Goal: Navigation & Orientation: Find specific page/section

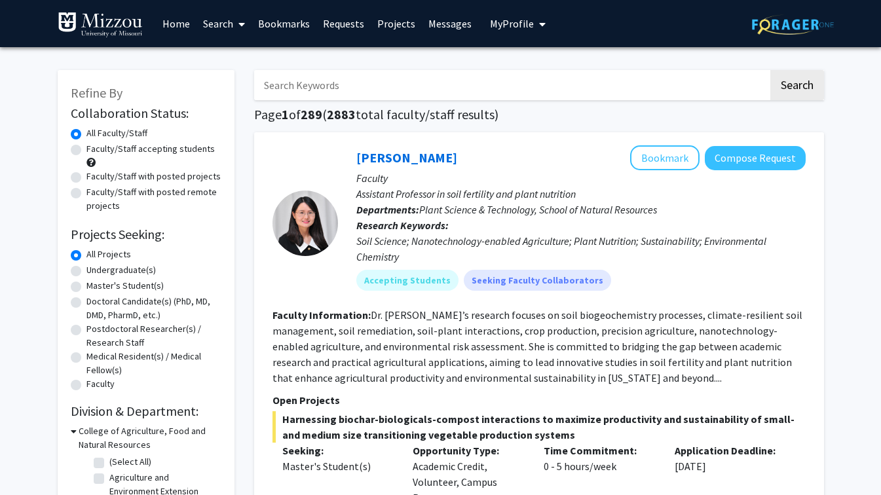
click at [86, 149] on label "Faculty/Staff accepting students" at bounding box center [150, 149] width 128 height 14
click at [86, 149] on input "Faculty/Staff accepting students" at bounding box center [90, 146] width 9 height 9
radio input "true"
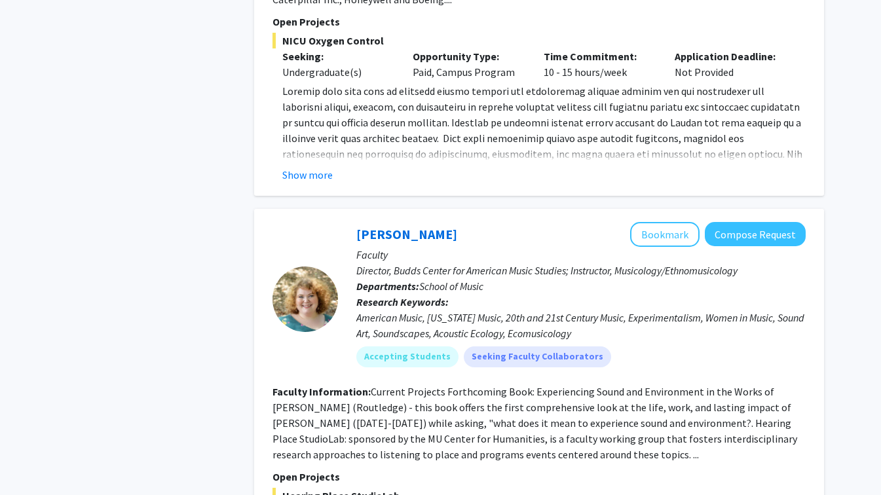
scroll to position [5936, 0]
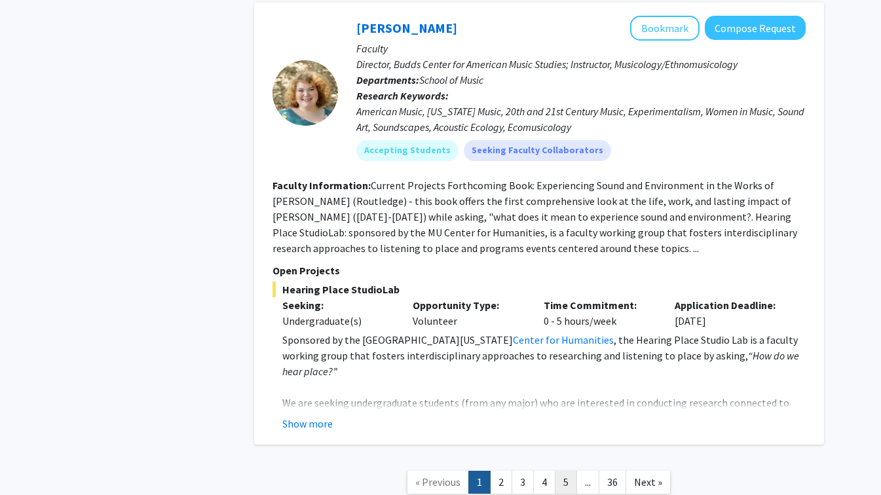
click at [571, 471] on link "5" at bounding box center [566, 482] width 22 height 23
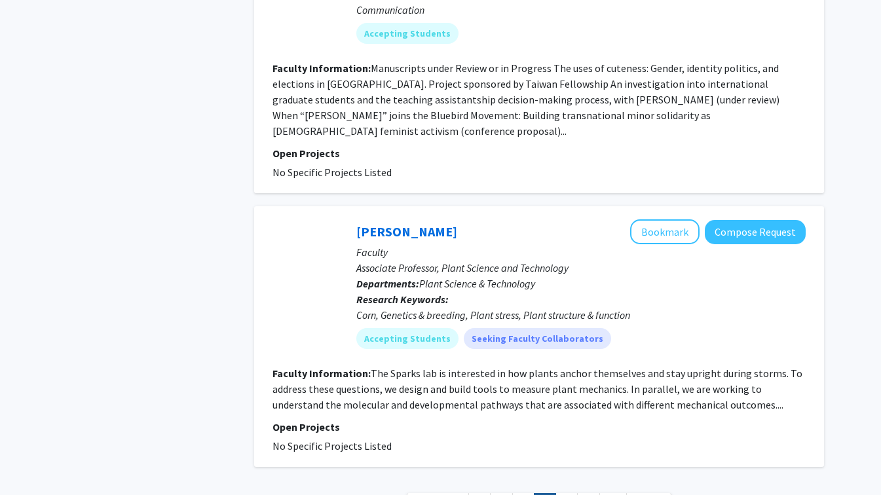
scroll to position [2858, 0]
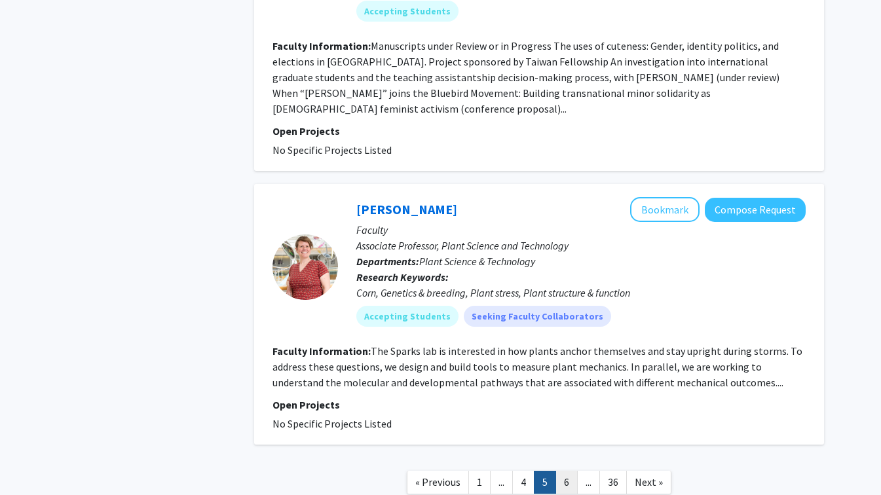
click at [574, 471] on link "6" at bounding box center [566, 482] width 22 height 23
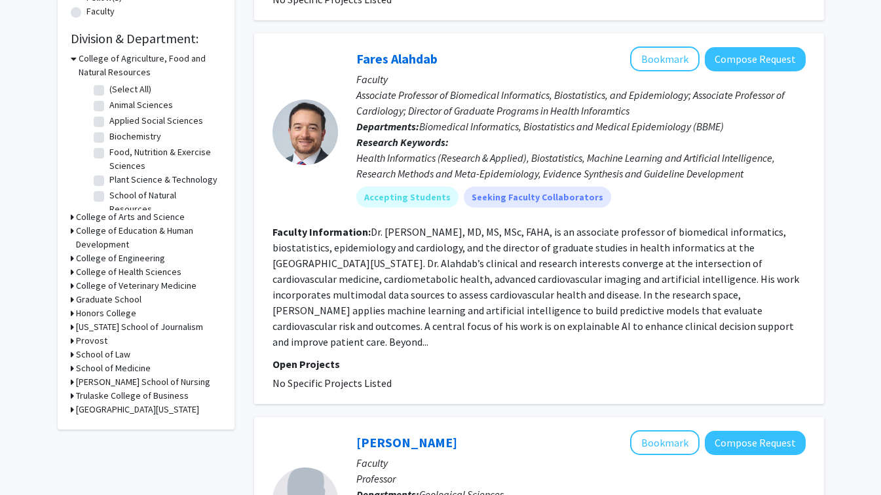
scroll to position [372, 0]
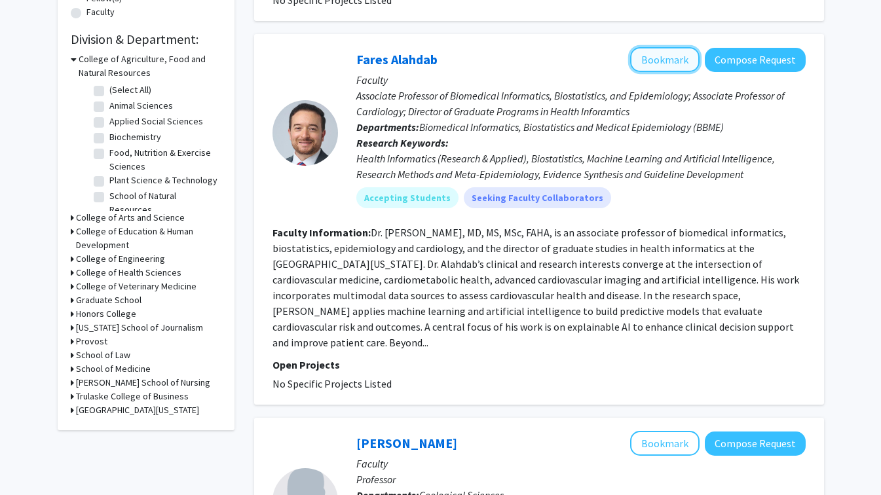
click at [664, 71] on button "Bookmark" at bounding box center [664, 59] width 69 height 25
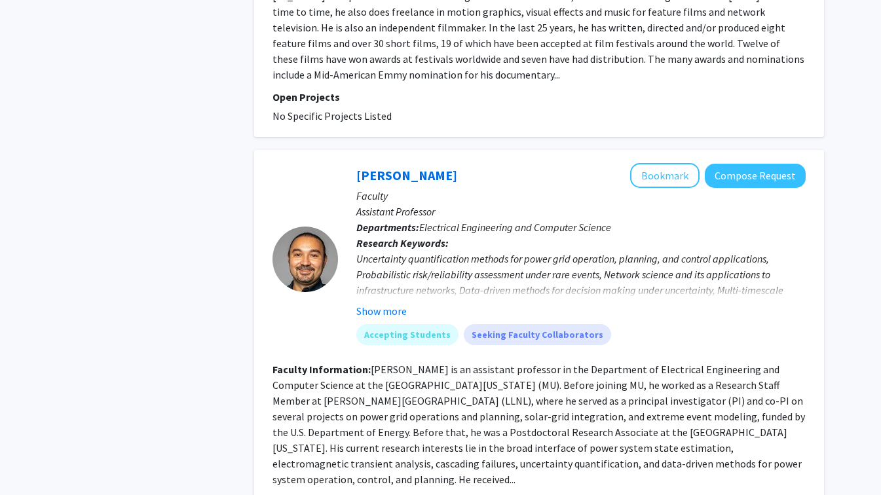
scroll to position [3109, 0]
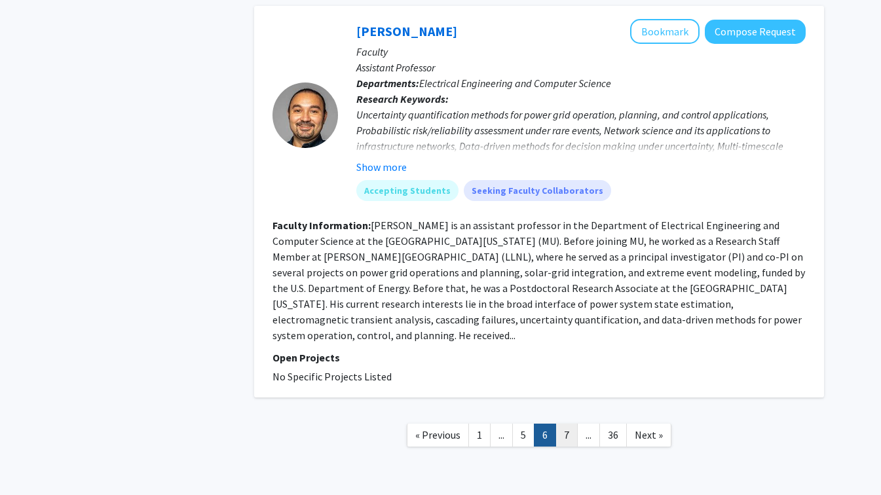
click at [567, 424] on link "7" at bounding box center [566, 435] width 22 height 23
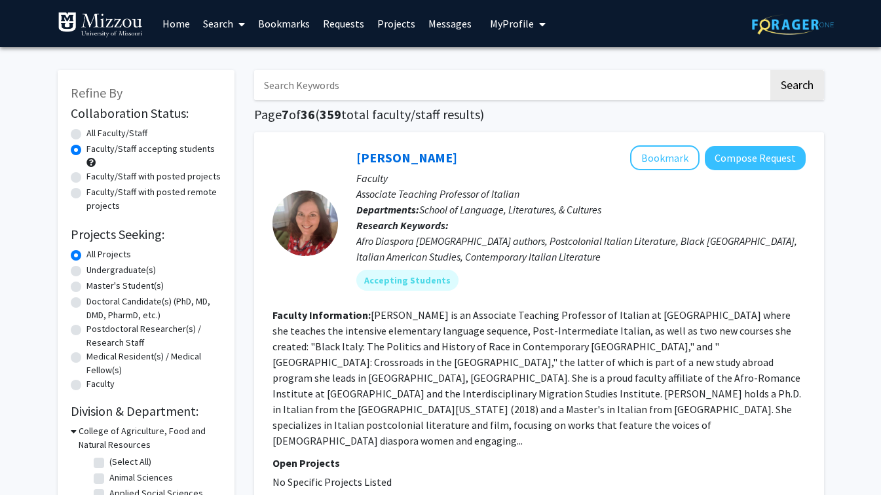
click at [274, 26] on link "Bookmarks" at bounding box center [284, 24] width 65 height 46
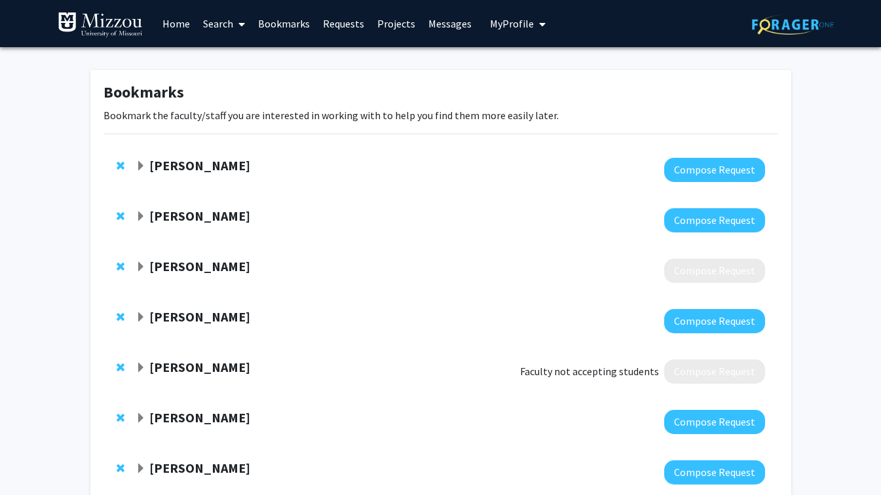
click at [197, 164] on strong "[PERSON_NAME]" at bounding box center [199, 165] width 101 height 16
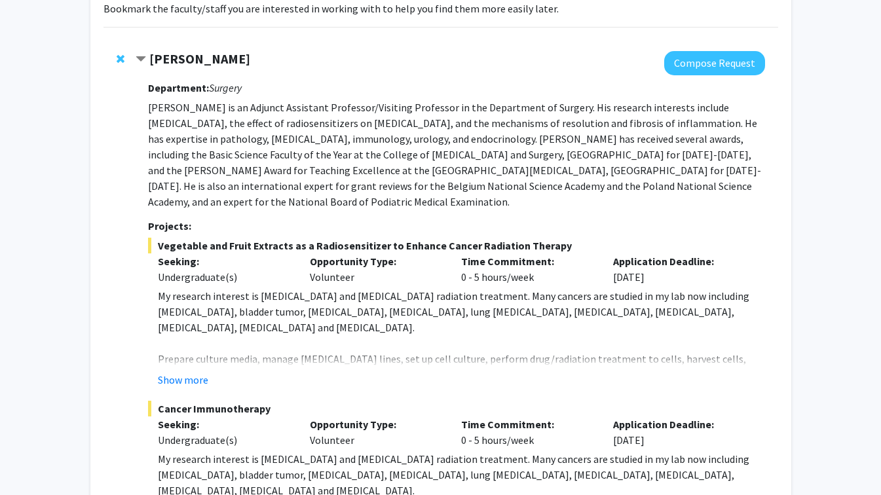
scroll to position [108, 0]
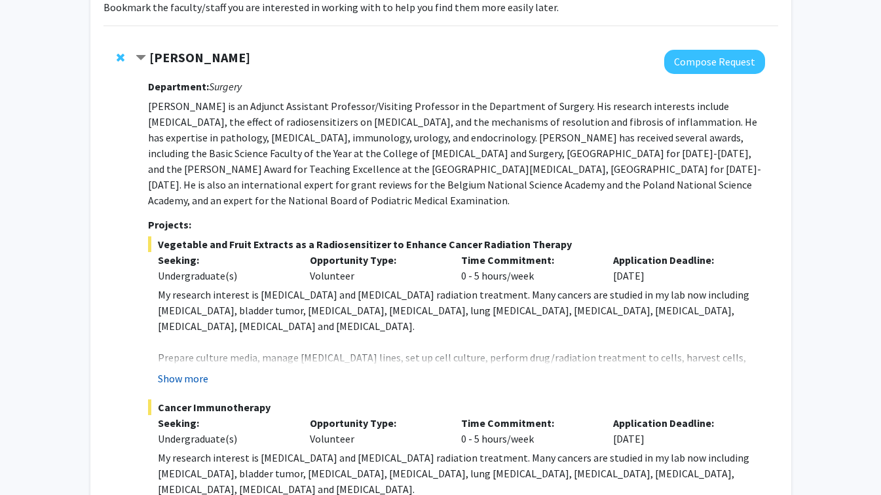
click at [193, 377] on button "Show more" at bounding box center [183, 379] width 50 height 16
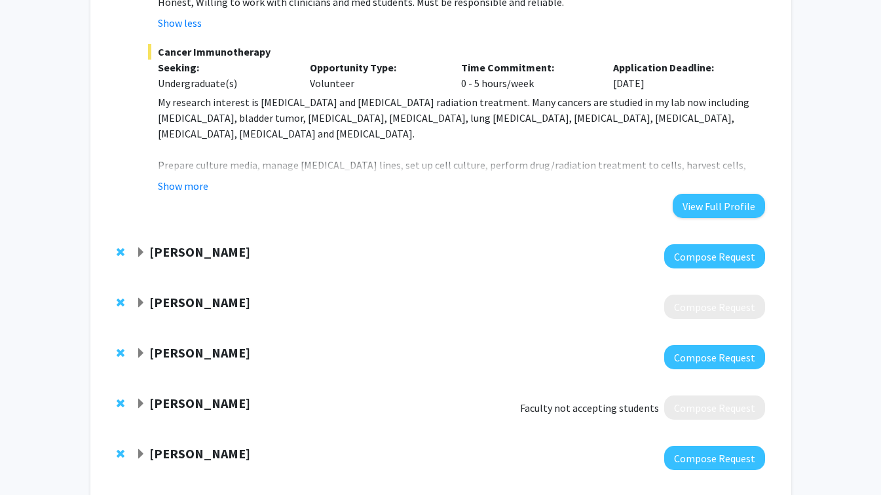
scroll to position [779, 0]
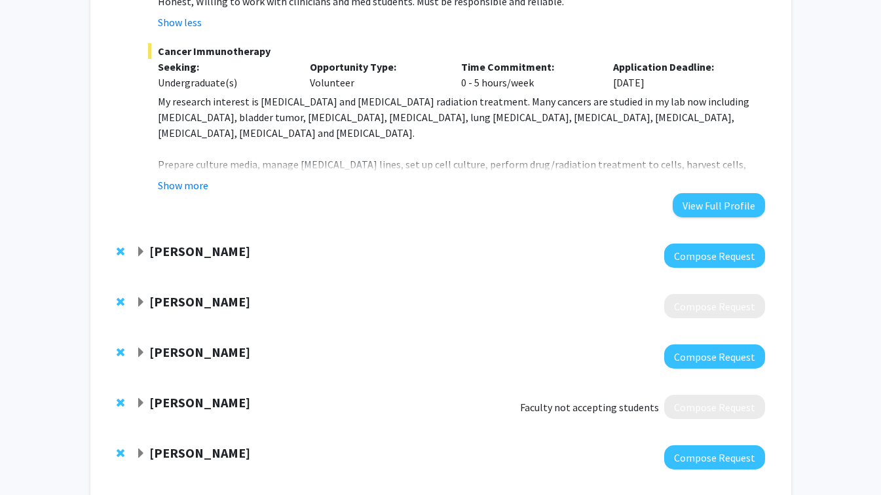
click at [139, 252] on span "Expand Randi Foraker Bookmark" at bounding box center [141, 252] width 10 height 10
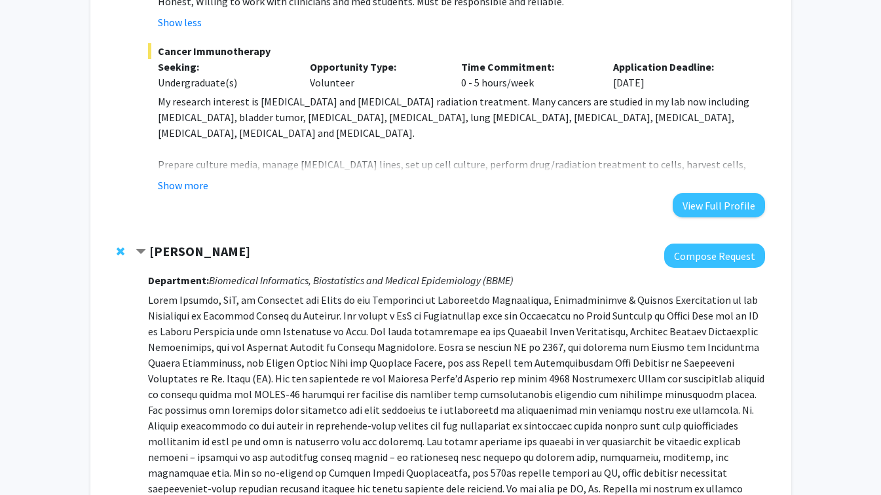
click at [139, 252] on span "Contract Randi Foraker Bookmark" at bounding box center [141, 252] width 10 height 10
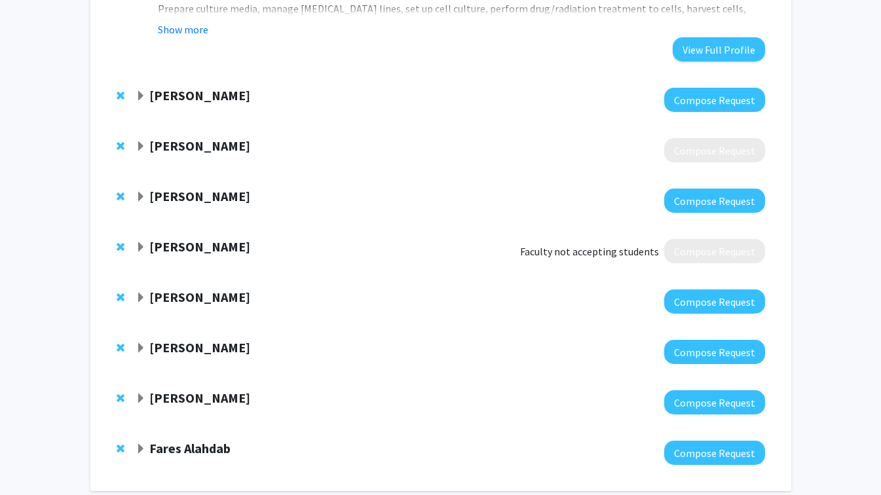
scroll to position [1000, 0]
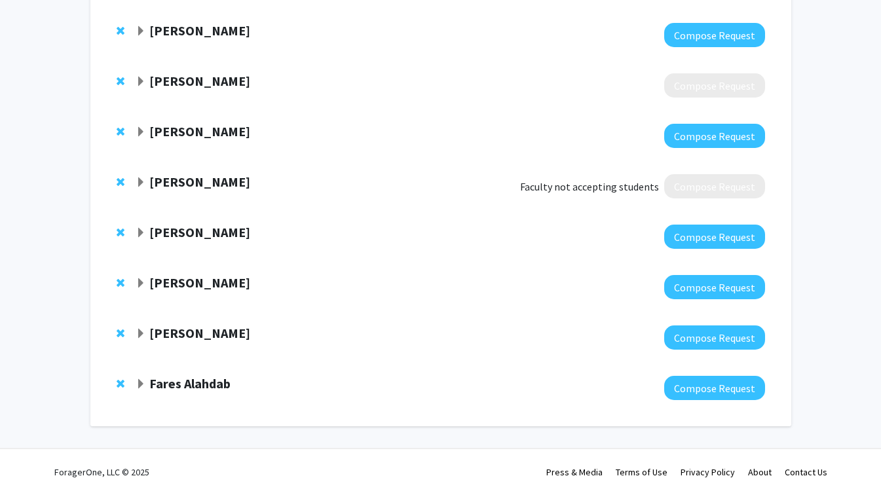
click at [179, 181] on strong "[PERSON_NAME]" at bounding box center [199, 182] width 101 height 16
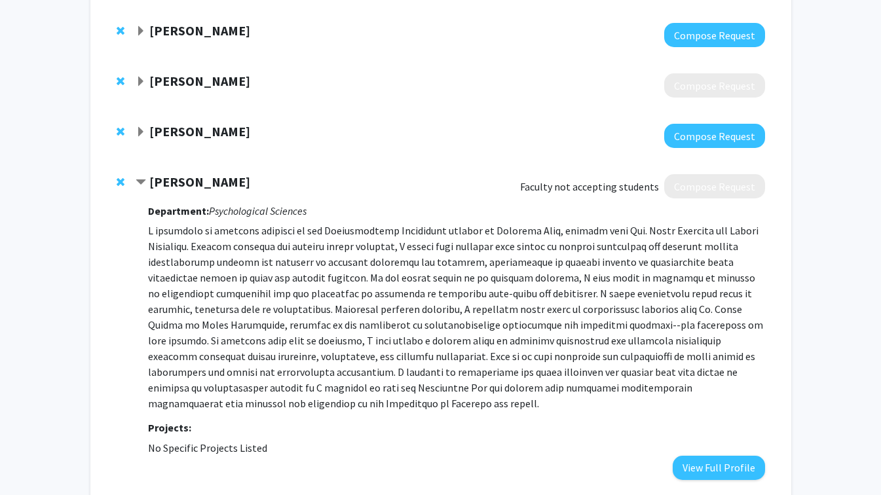
click at [118, 181] on span "Remove Jordan Booker from bookmarks" at bounding box center [121, 182] width 8 height 10
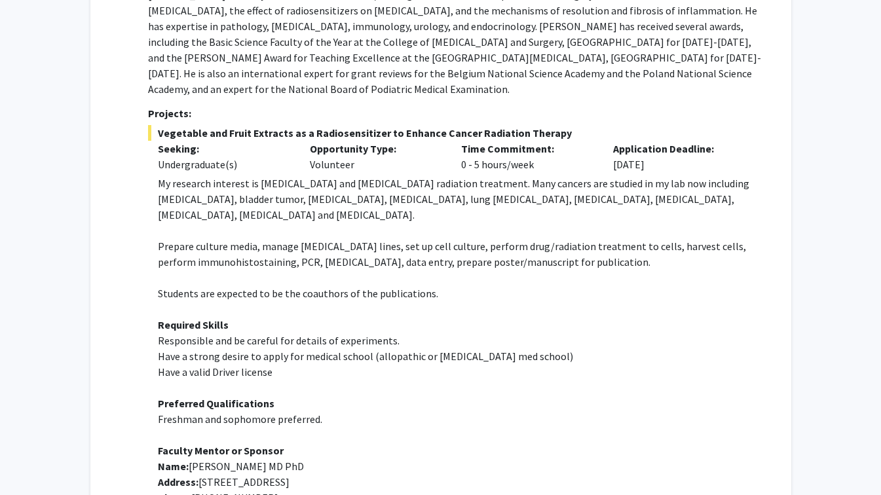
scroll to position [0, 0]
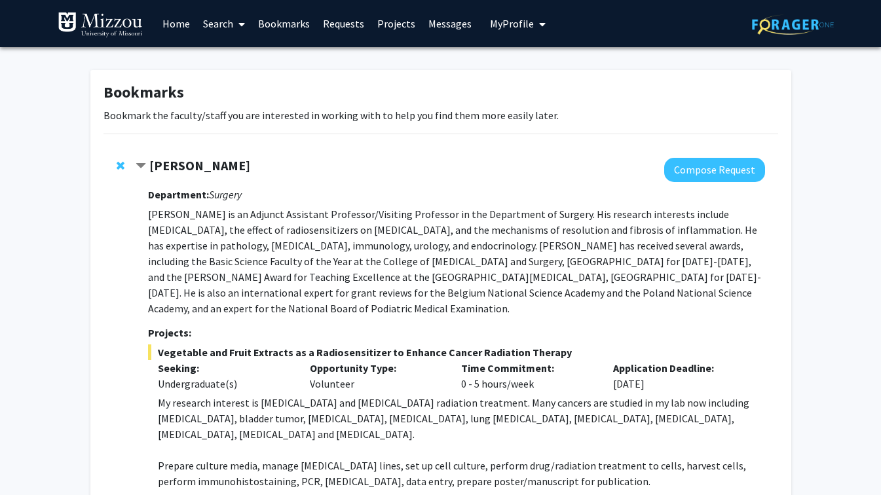
click at [121, 165] on span "Remove Yujiang Fang from bookmarks" at bounding box center [121, 165] width 8 height 10
